Goal: Task Accomplishment & Management: Manage account settings

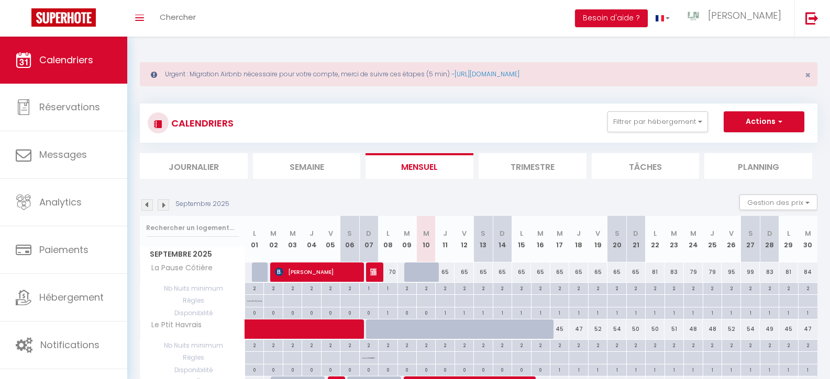
select select "0"
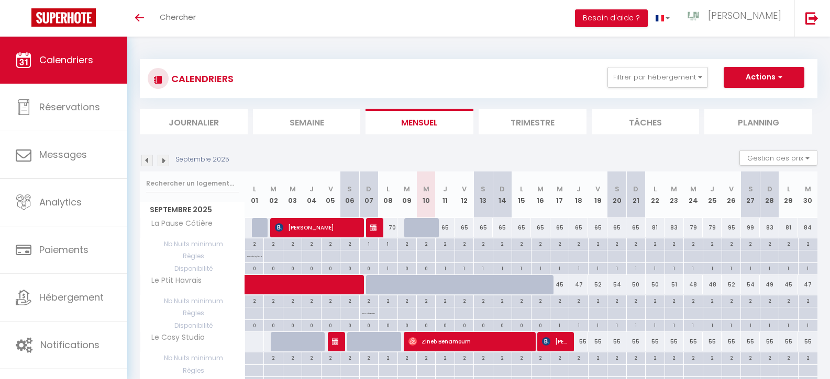
click at [557, 342] on span "[PERSON_NAME]" at bounding box center [554, 342] width 25 height 20
select select "OK"
select select "KO"
select select "0"
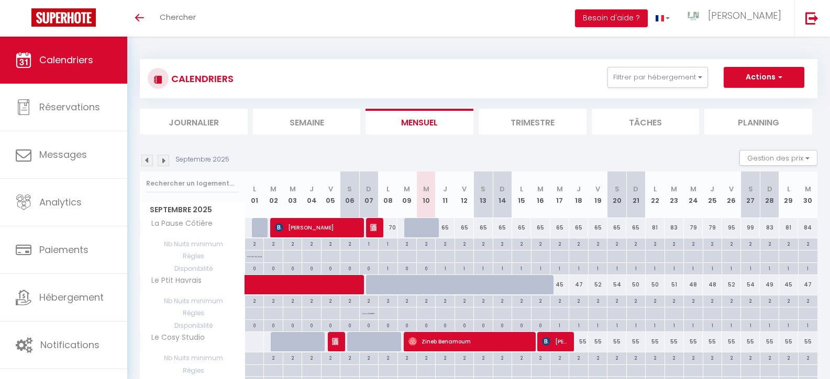
select select "1"
select select
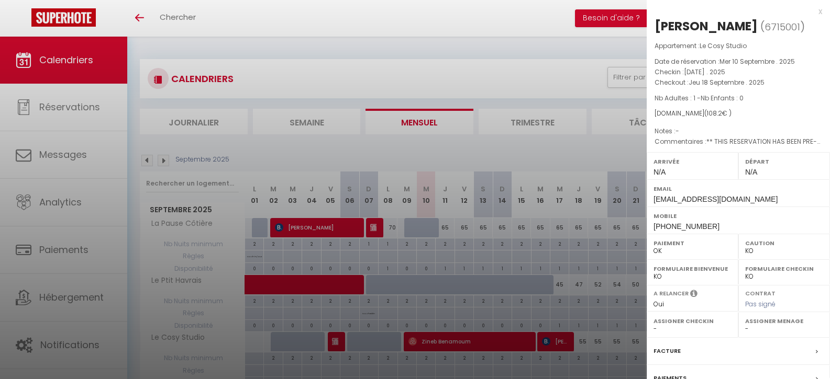
scroll to position [105, 0]
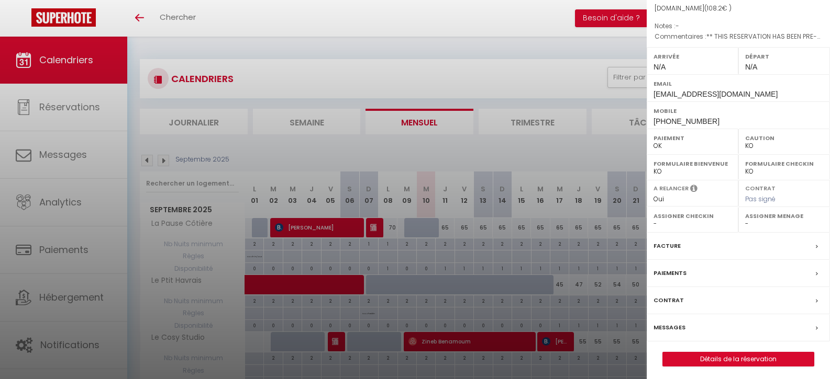
click at [689, 321] on div "Messages" at bounding box center [737, 328] width 183 height 27
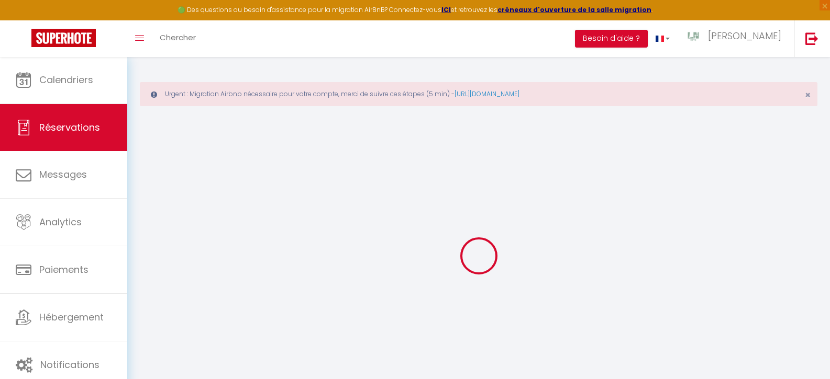
select select
checkbox input "false"
type textarea "** THIS RESERVATION HAS BEEN PRE-PAID ** BOOKING NOTE : Payment charge is EUR 1…"
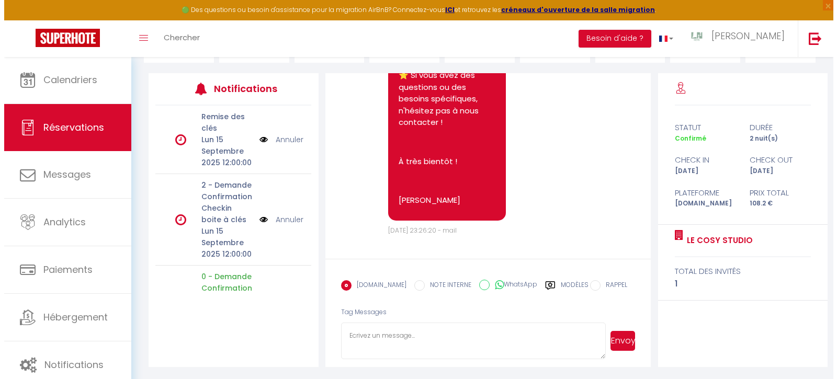
scroll to position [112, 0]
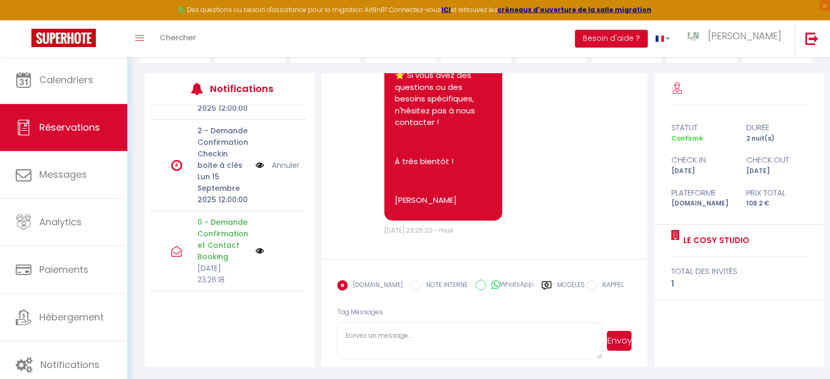
click at [255, 247] on img at bounding box center [259, 251] width 8 height 8
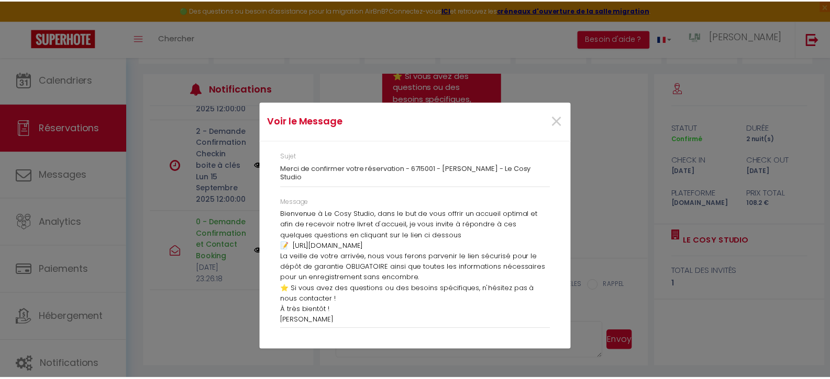
scroll to position [0, 0]
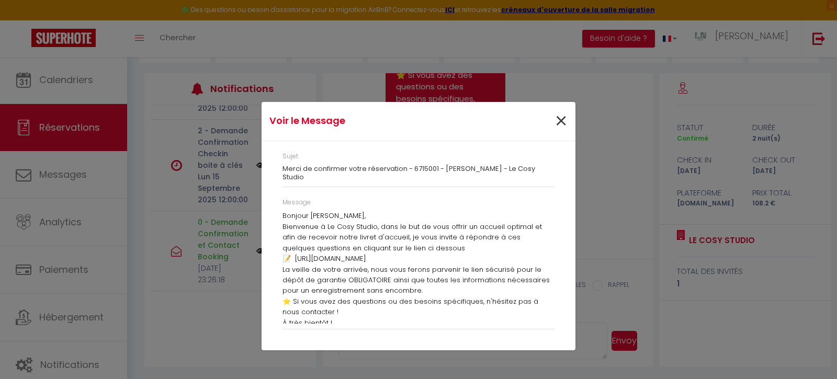
click at [564, 126] on span "×" at bounding box center [561, 121] width 13 height 31
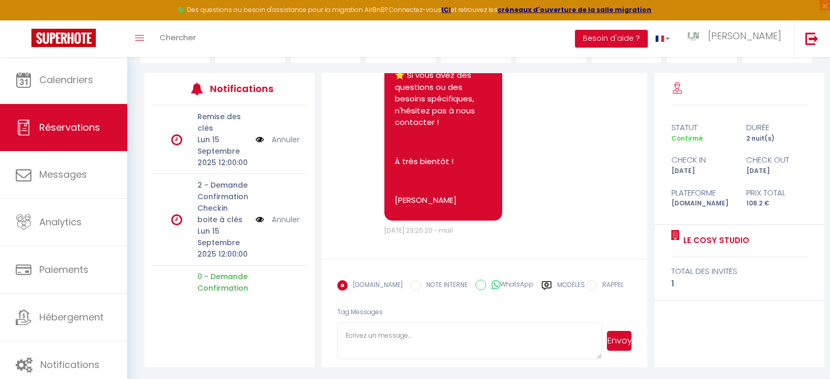
scroll to position [144, 0]
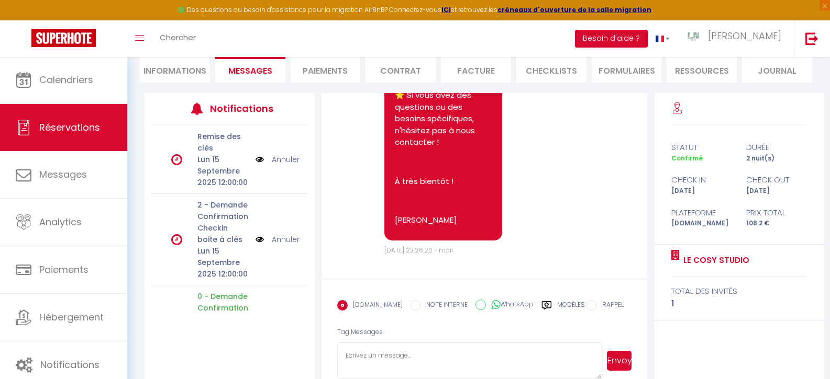
click at [255, 245] on img at bounding box center [259, 240] width 8 height 12
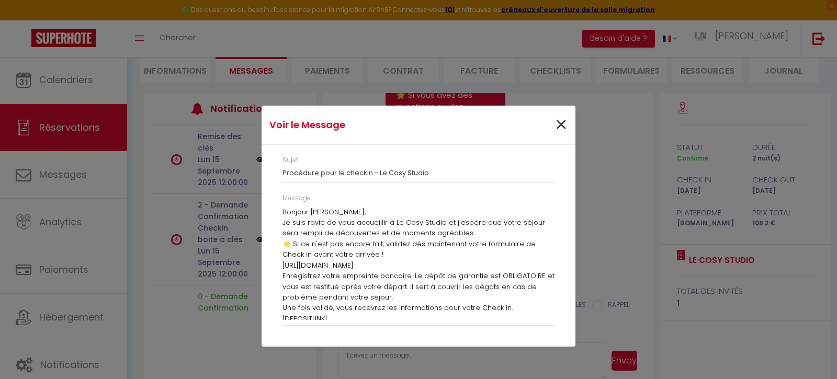
click at [566, 127] on span "×" at bounding box center [561, 124] width 13 height 31
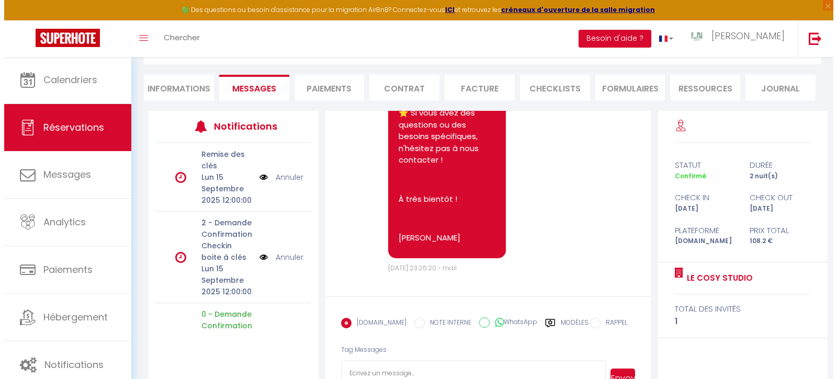
scroll to position [125, 0]
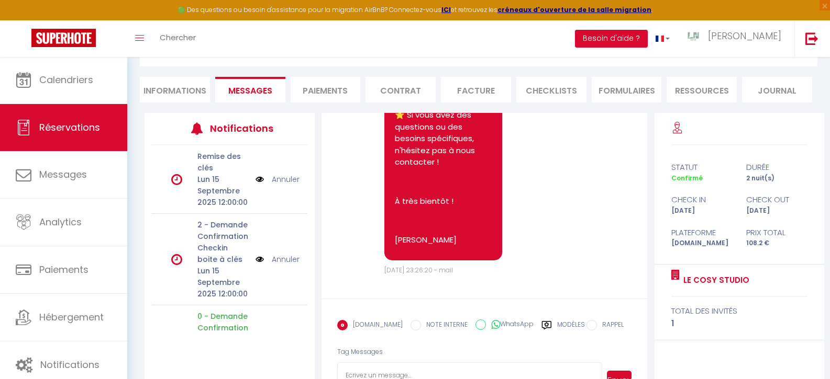
click at [255, 185] on img at bounding box center [259, 180] width 8 height 12
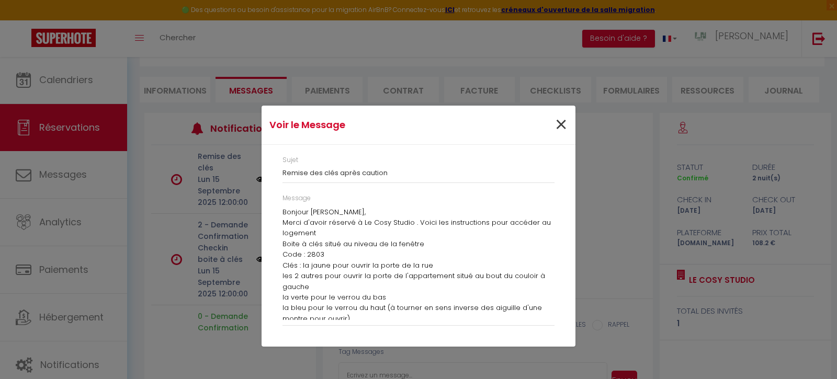
click at [559, 126] on span "×" at bounding box center [561, 124] width 13 height 31
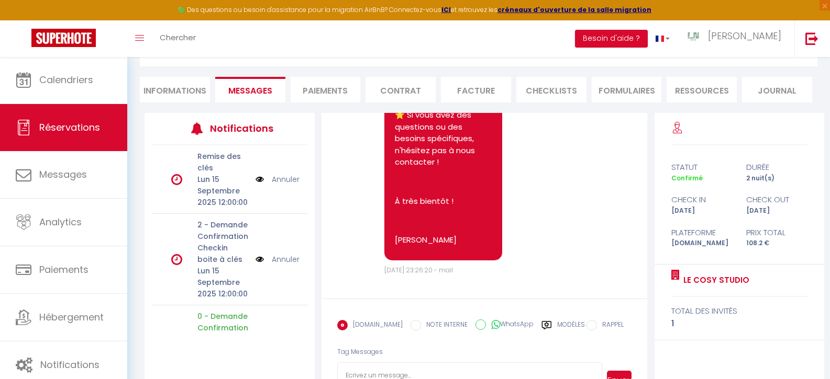
click at [256, 265] on img at bounding box center [259, 260] width 8 height 12
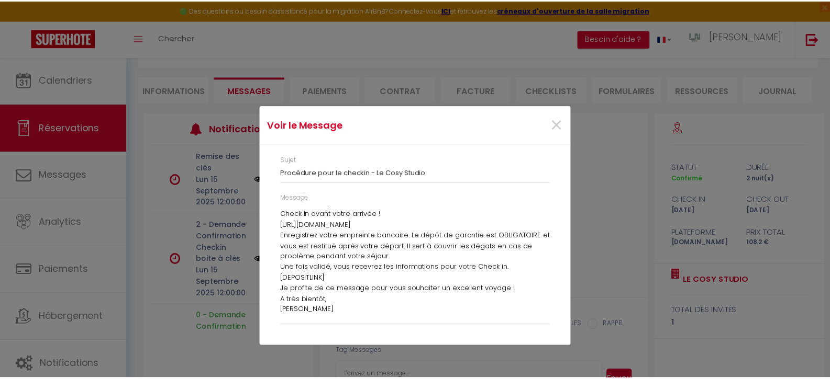
scroll to position [44, 0]
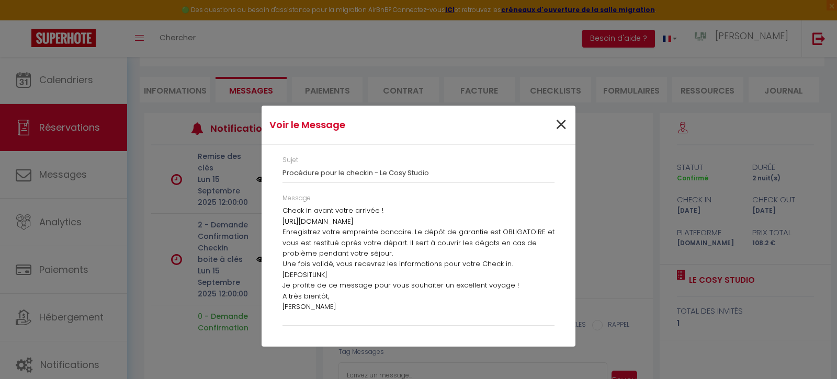
click at [561, 126] on span "×" at bounding box center [561, 124] width 13 height 31
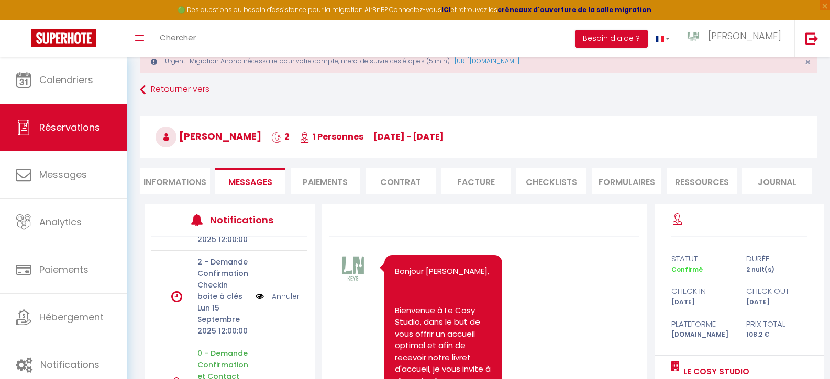
scroll to position [0, 0]
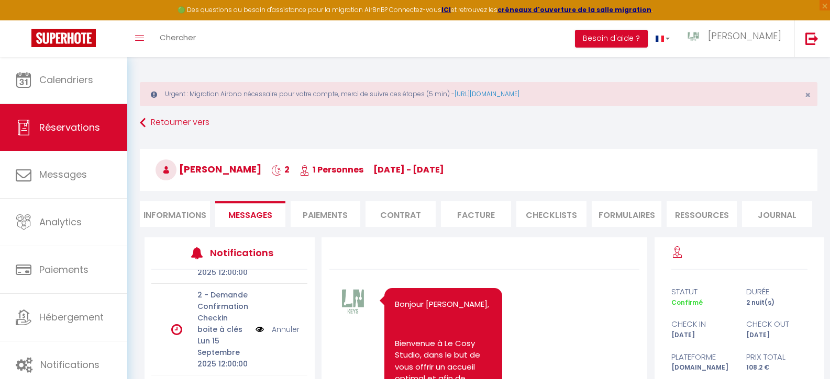
click at [166, 211] on li "Informations" at bounding box center [175, 214] width 70 height 26
select select
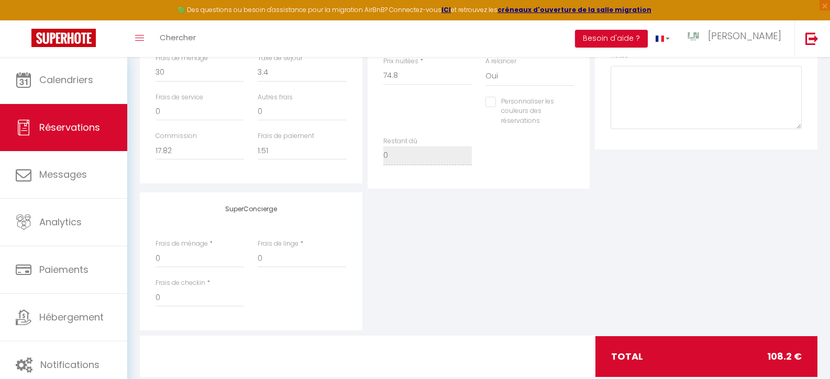
scroll to position [447, 0]
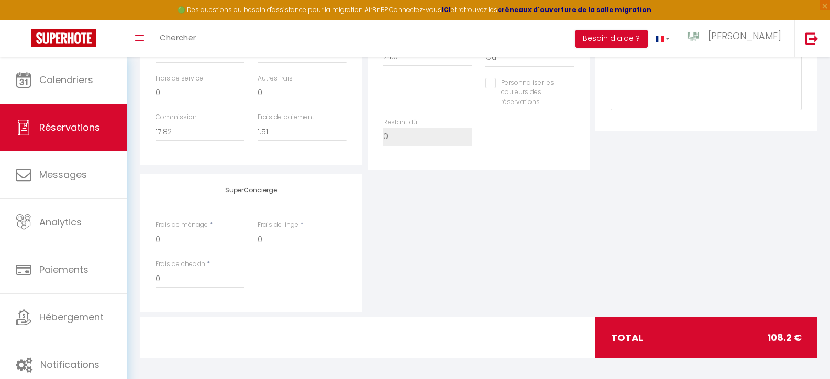
select select
checkbox input "false"
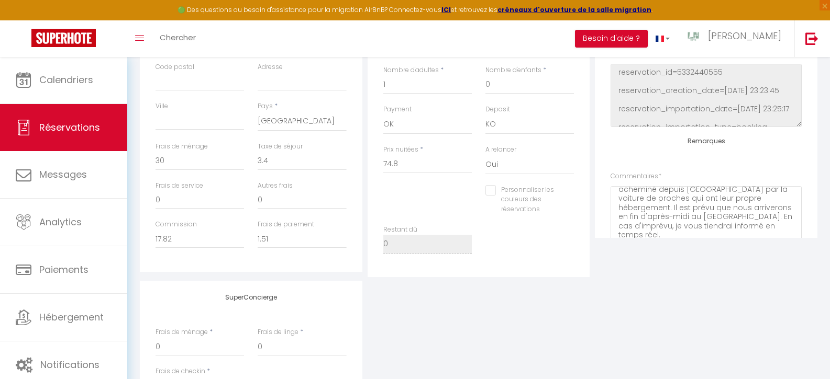
scroll to position [0, 0]
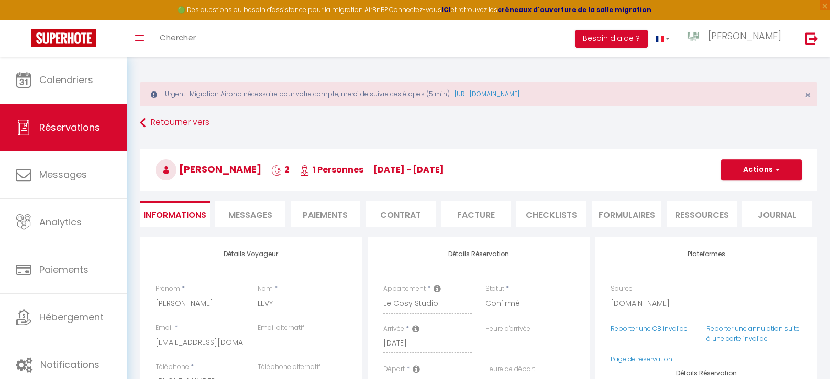
select select
checkbox input "false"
select select
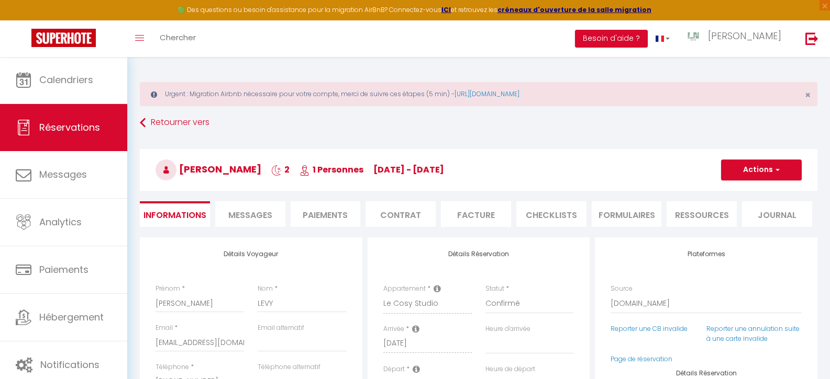
checkbox input "false"
select select
checkbox input "false"
select select
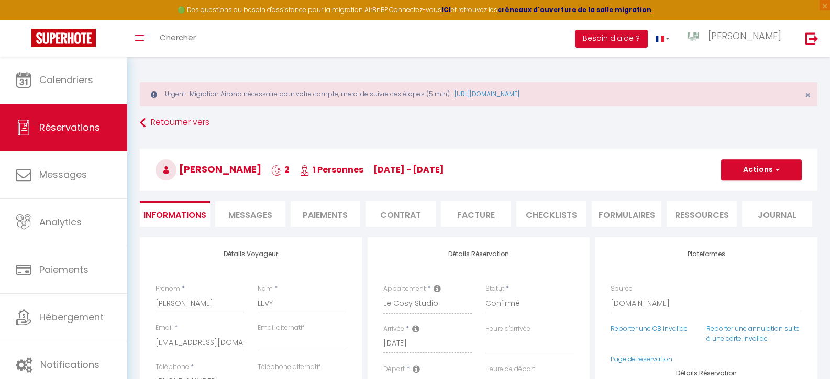
select select
checkbox input "false"
select select
checkbox input "false"
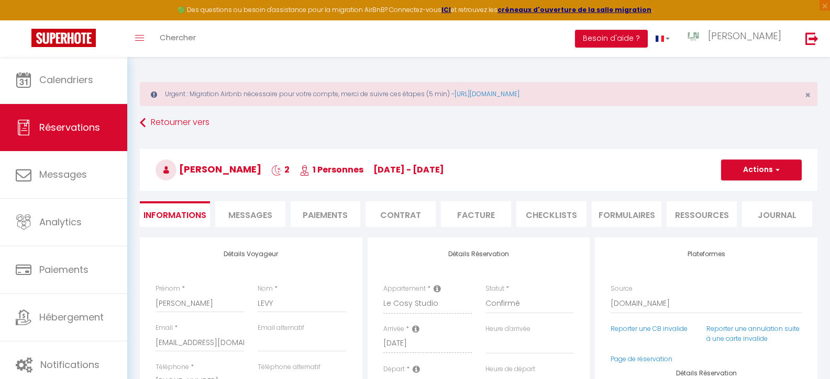
select select
checkbox input "false"
